Goal: Task Accomplishment & Management: Manage account settings

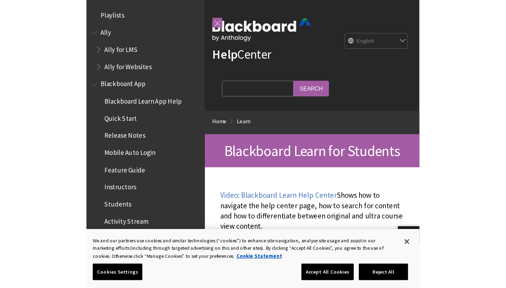
scroll to position [666, 0]
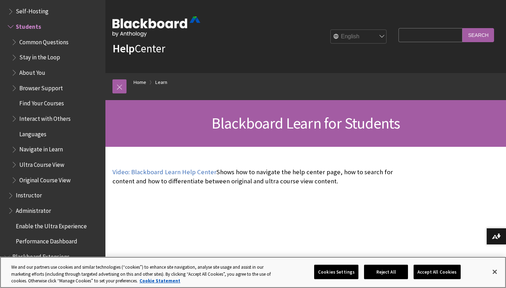
click at [297, 257] on button "Accept All Cookies" at bounding box center [436, 272] width 47 height 15
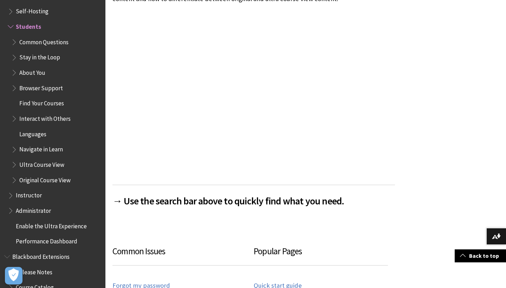
scroll to position [183, 0]
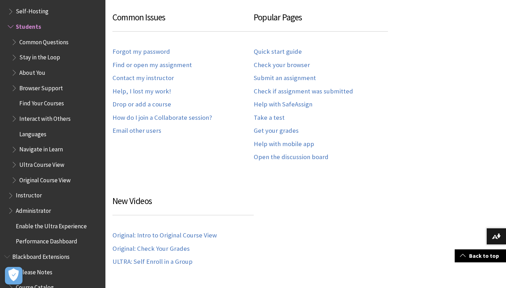
scroll to position [457, 0]
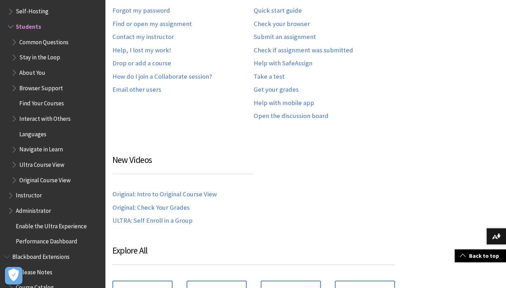
click at [0, 142] on div "All Products Playlists Playlists Ally Ally for LMS Ally for Websites Ally Ally …" at bounding box center [52, 144] width 105 height 288
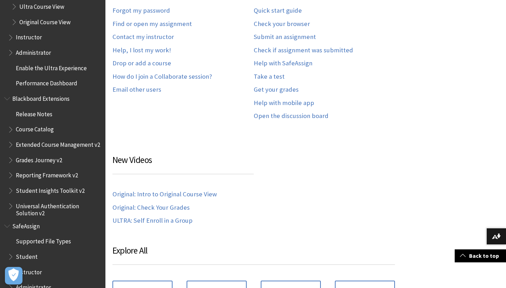
scroll to position [821, 0]
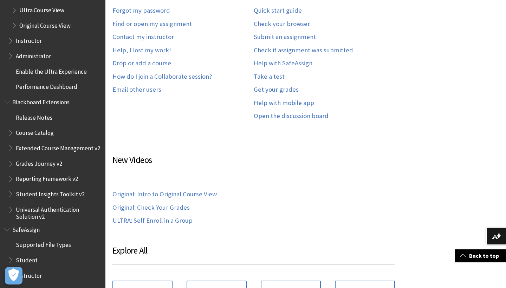
click at [205, 99] on div "Common Issues Forgot my password Find or open my assignment Contact my instruct…" at bounding box center [182, 48] width 141 height 156
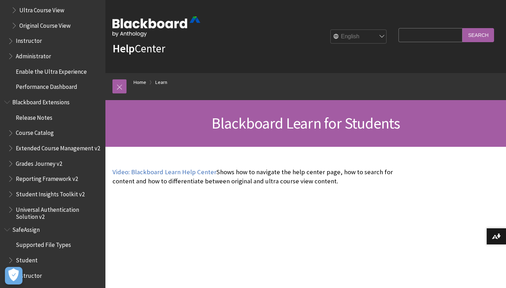
scroll to position [0, 0]
click at [139, 84] on link "Home" at bounding box center [139, 82] width 13 height 9
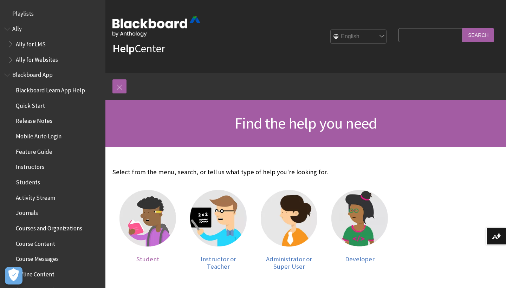
click at [160, 233] on img at bounding box center [147, 218] width 57 height 57
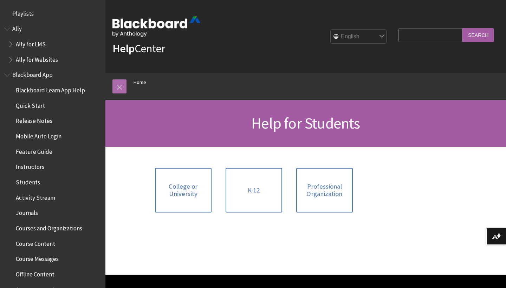
click at [118, 85] on link at bounding box center [119, 86] width 14 height 14
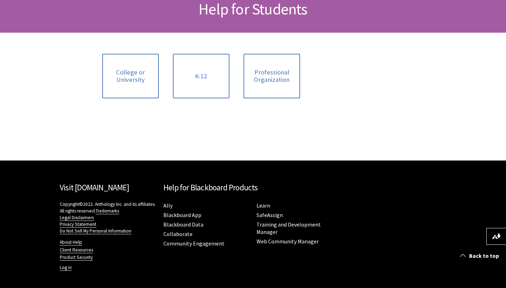
scroll to position [114, 0]
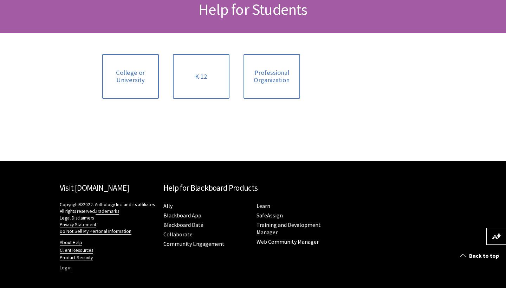
click at [67, 267] on link "Log in" at bounding box center [66, 268] width 12 height 6
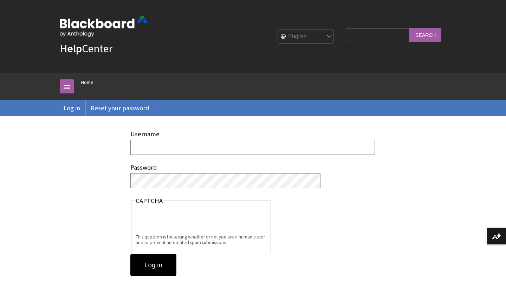
type input "π"
click at [312, 146] on input "pamourgka" at bounding box center [252, 147] width 244 height 15
type input "pamourgka"
click at [155, 261] on input "Log in" at bounding box center [153, 265] width 46 height 22
click at [158, 265] on input "Log in" at bounding box center [153, 265] width 46 height 22
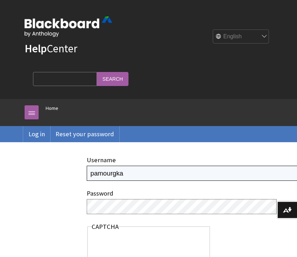
click at [112, 172] on input "pamourgka" at bounding box center [209, 173] width 244 height 15
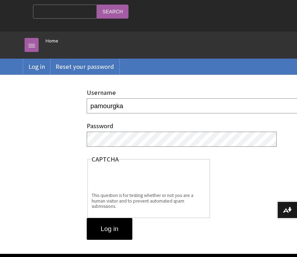
scroll to position [77, 0]
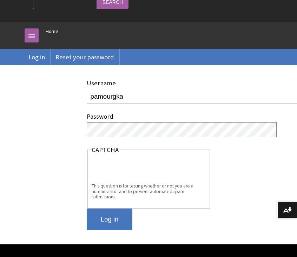
click at [118, 215] on input "Log in" at bounding box center [110, 220] width 46 height 22
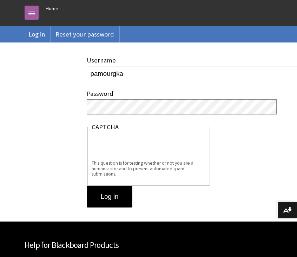
scroll to position [100, 0]
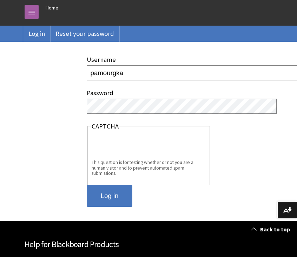
click at [106, 194] on input "Log in" at bounding box center [110, 196] width 46 height 22
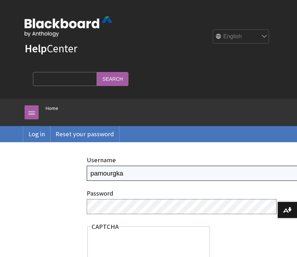
click at [159, 171] on input "pamourgka" at bounding box center [209, 173] width 244 height 15
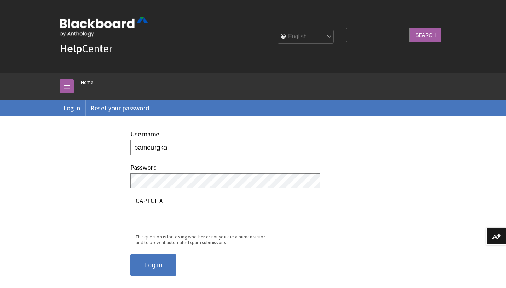
click at [147, 257] on input "Log in" at bounding box center [153, 265] width 46 height 22
click at [237, 167] on div "Password" at bounding box center [200, 177] width 141 height 26
click at [152, 267] on input "Log in" at bounding box center [153, 265] width 46 height 22
